Goal: Transaction & Acquisition: Obtain resource

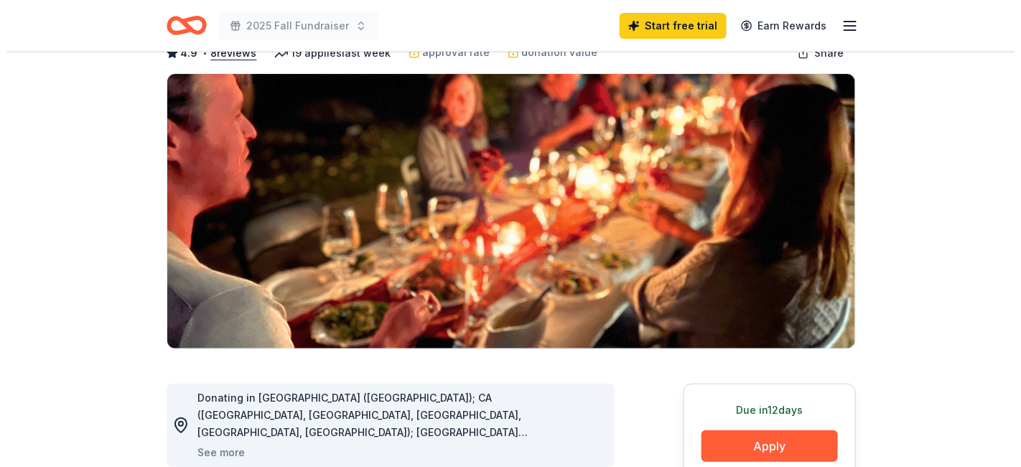
scroll to position [159, 0]
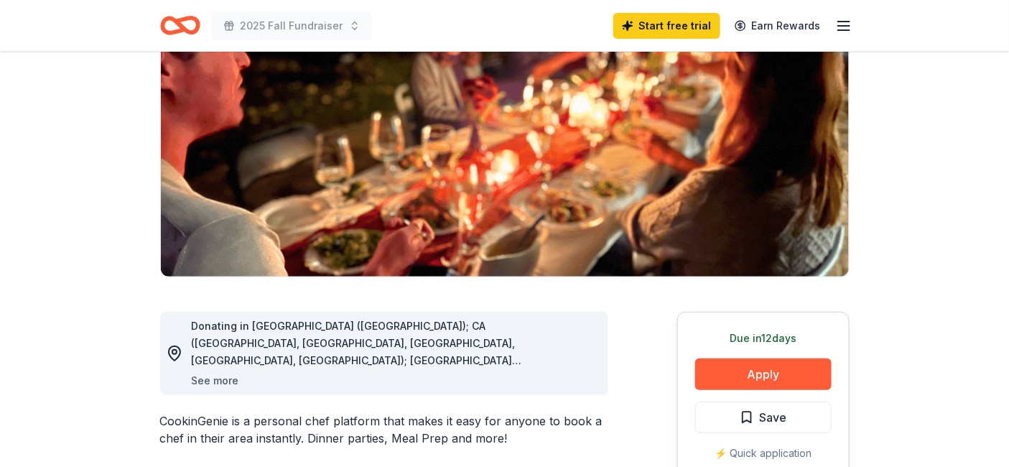
click at [230, 384] on button "See more" at bounding box center [215, 380] width 47 height 17
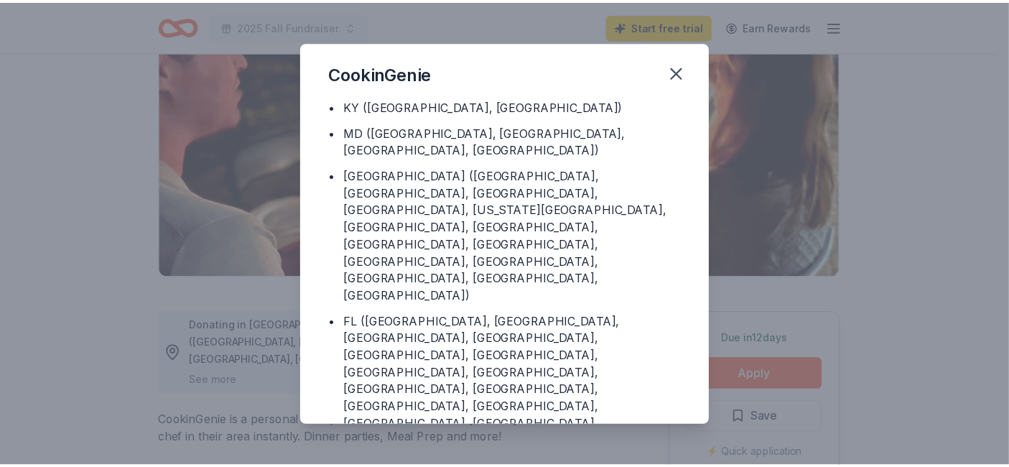
scroll to position [207, 0]
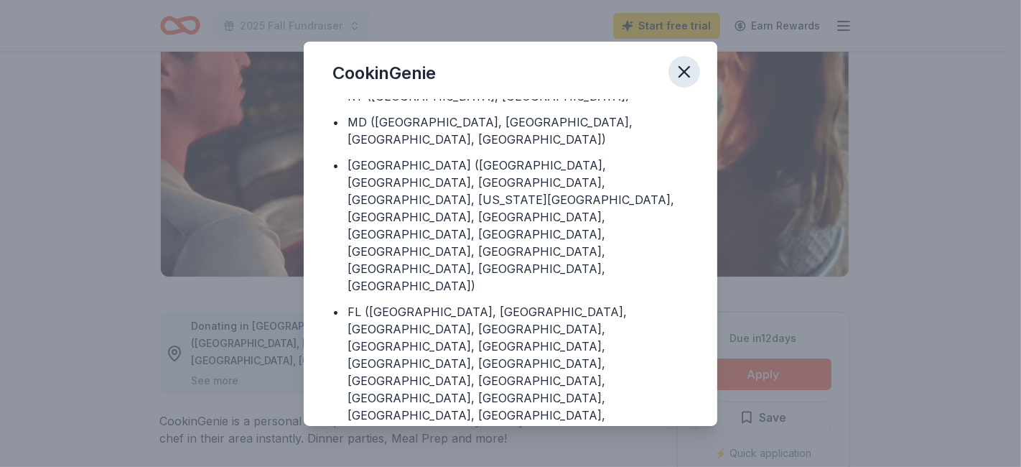
click at [689, 70] on icon "button" at bounding box center [684, 72] width 20 height 20
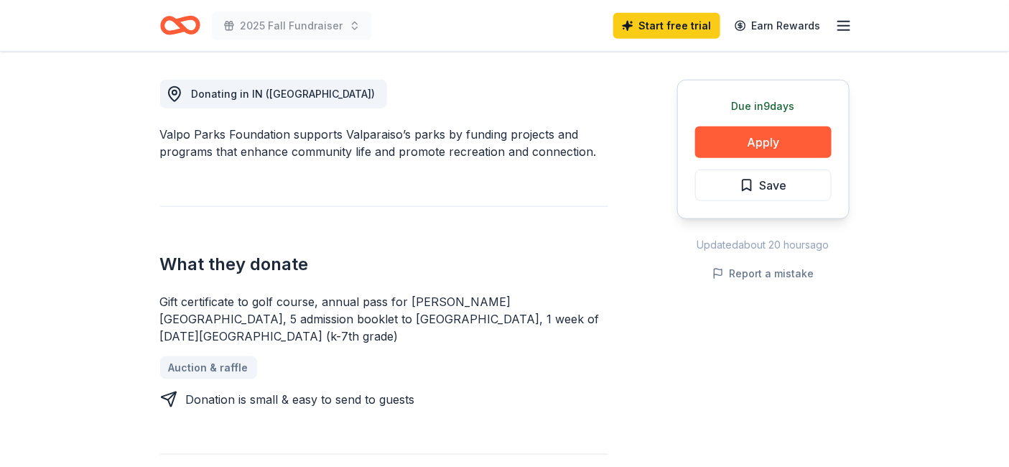
scroll to position [399, 0]
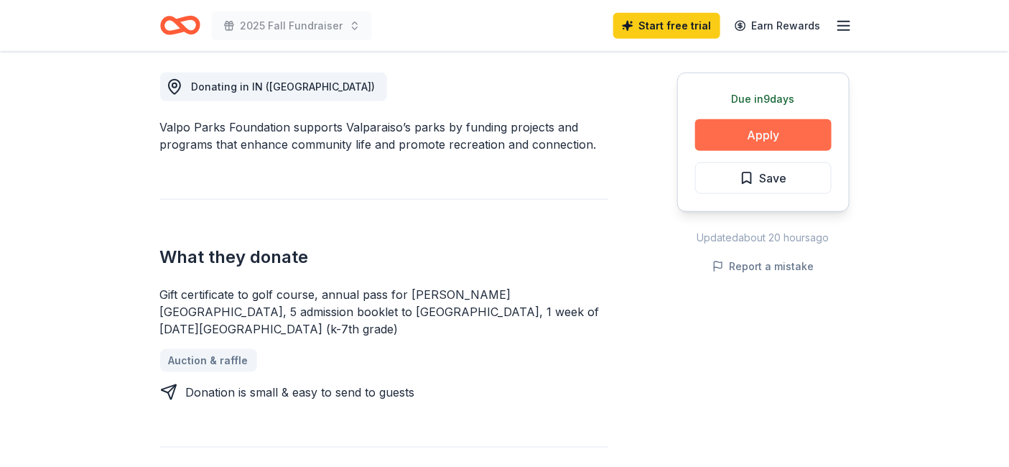
click at [753, 131] on button "Apply" at bounding box center [763, 135] width 136 height 32
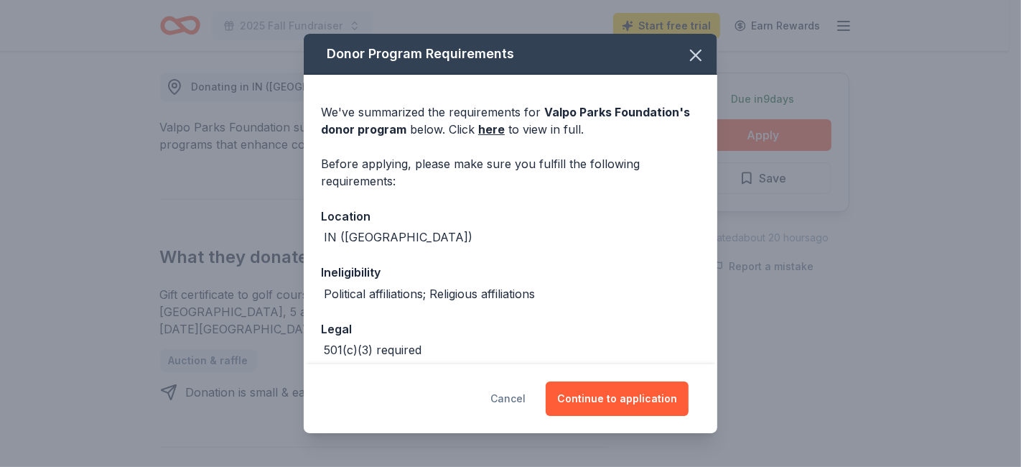
click at [516, 401] on button "Cancel" at bounding box center [508, 398] width 35 height 34
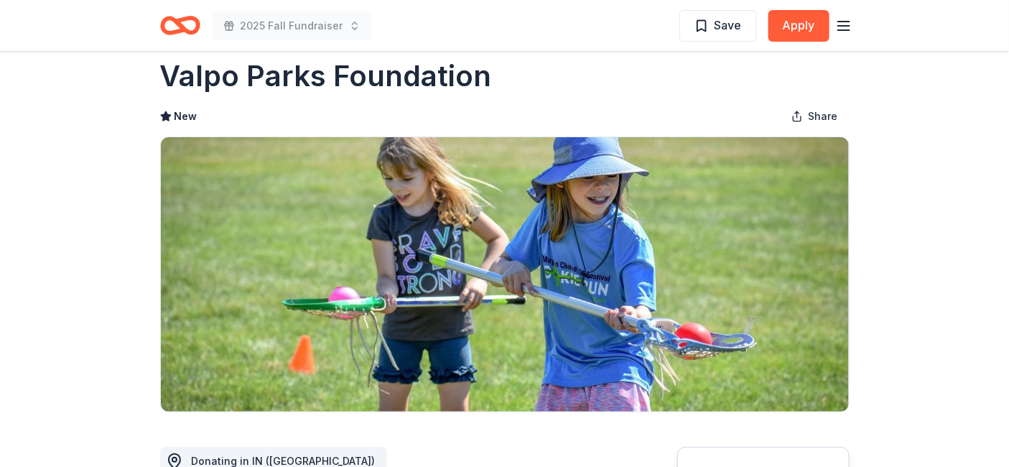
scroll to position [0, 0]
